Goal: Task Accomplishment & Management: Use online tool/utility

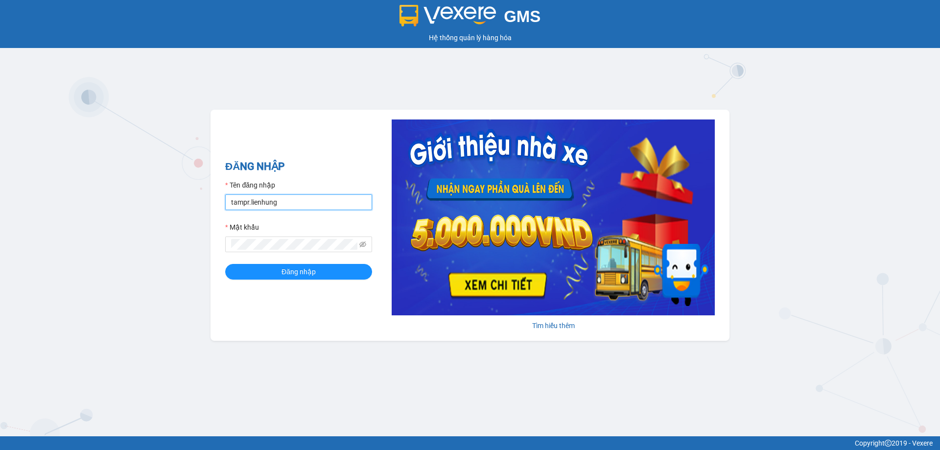
drag, startPoint x: 307, startPoint y: 203, endPoint x: 310, endPoint y: 196, distance: 7.0
click at [307, 203] on input "tampr.lienhung" at bounding box center [298, 202] width 147 height 16
type input "nu.lienhung"
click at [294, 273] on span "Đăng nhập" at bounding box center [298, 271] width 34 height 11
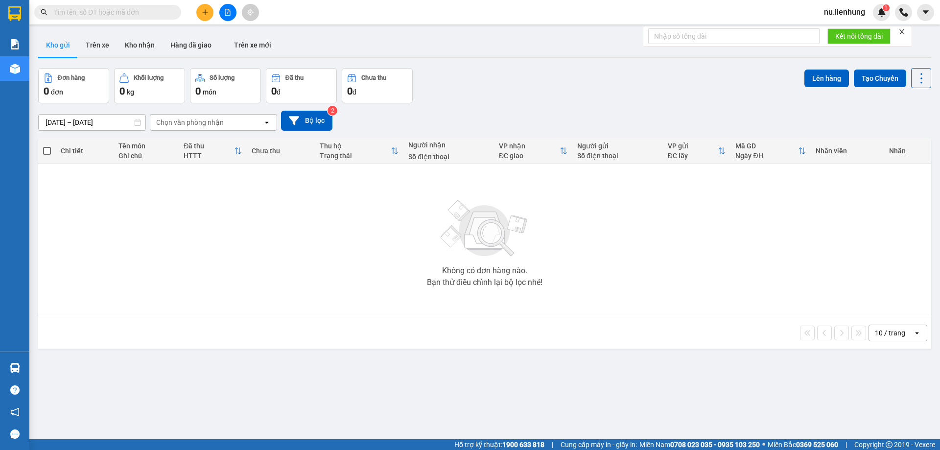
click at [68, 74] on div "Đơn hàng" at bounding box center [71, 77] width 27 height 7
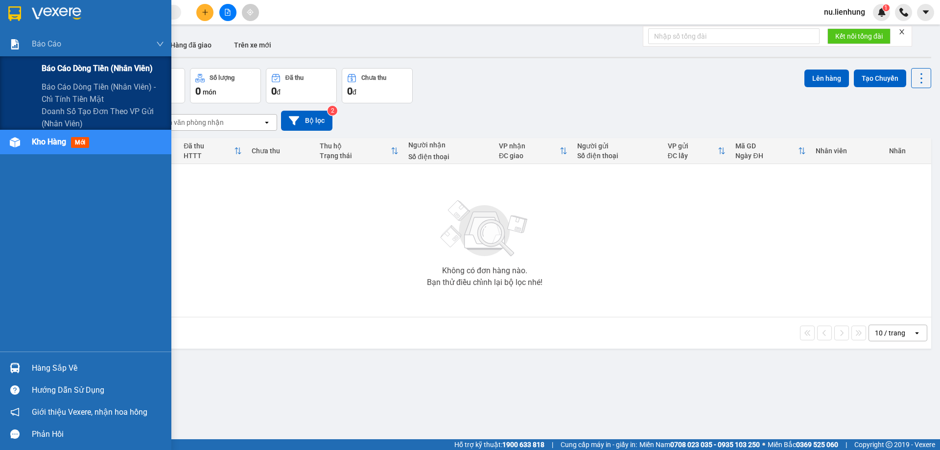
click at [69, 64] on span "Báo cáo dòng tiền (nhân viên)" at bounding box center [97, 68] width 111 height 12
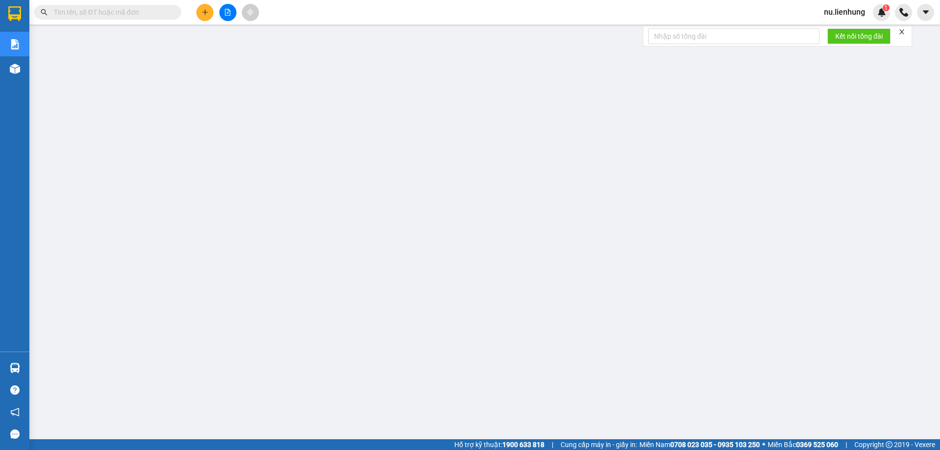
click at [839, 11] on span "nu.lienhung" at bounding box center [844, 12] width 57 height 12
click at [837, 32] on span "Đăng xuất" at bounding box center [850, 30] width 41 height 11
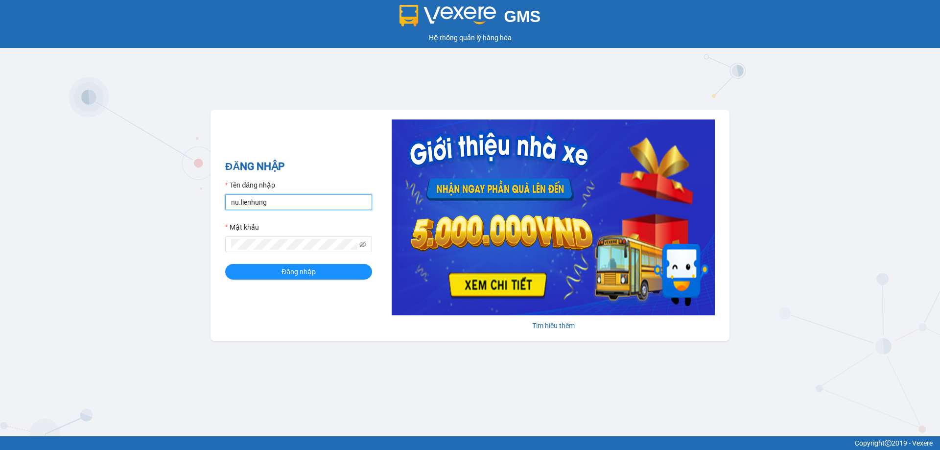
click at [291, 206] on input "nu.lienhung" at bounding box center [298, 202] width 147 height 16
type input "tampr.lienhung"
click at [292, 267] on span "Đăng nhập" at bounding box center [298, 271] width 34 height 11
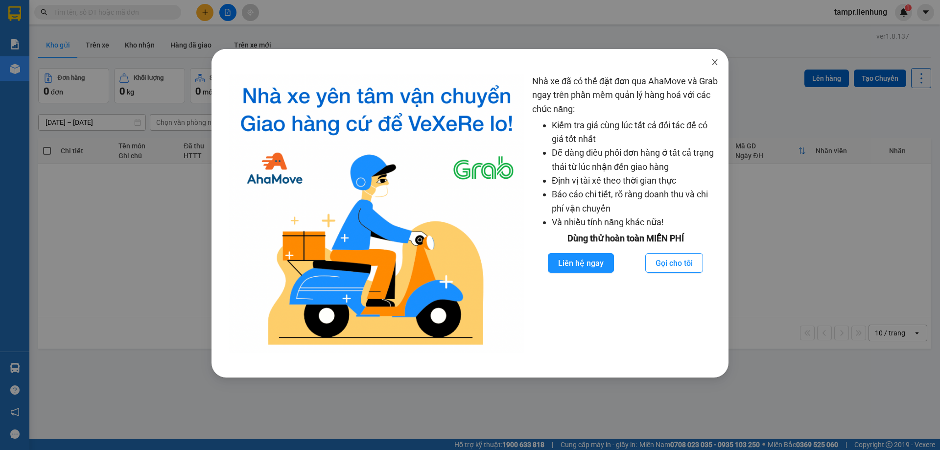
drag, startPoint x: 716, startPoint y: 60, endPoint x: 722, endPoint y: 60, distance: 6.4
click at [716, 60] on icon "close" at bounding box center [715, 62] width 8 height 8
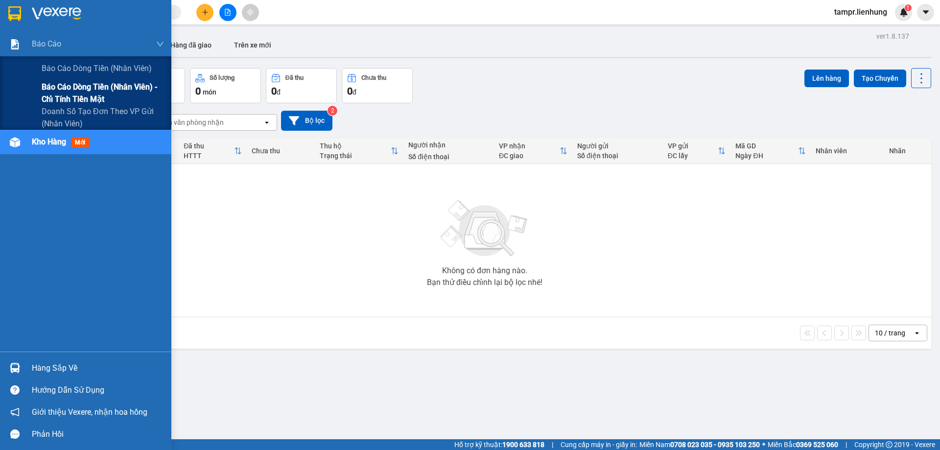
drag, startPoint x: 63, startPoint y: 60, endPoint x: 88, endPoint y: 81, distance: 32.6
click at [63, 61] on div "Báo cáo dòng tiền (nhân viên)" at bounding box center [103, 68] width 122 height 24
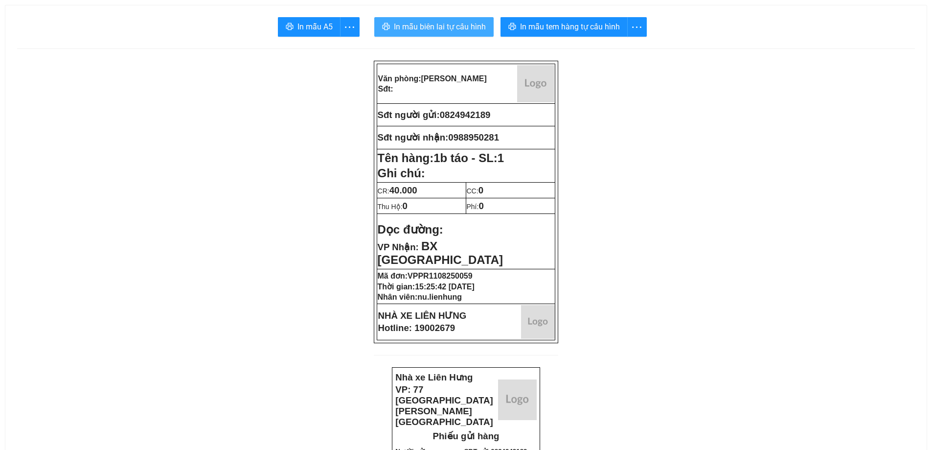
click at [458, 24] on span "In mẫu biên lai tự cấu hình" at bounding box center [440, 27] width 92 height 12
